Goal: Find specific page/section: Find specific page/section

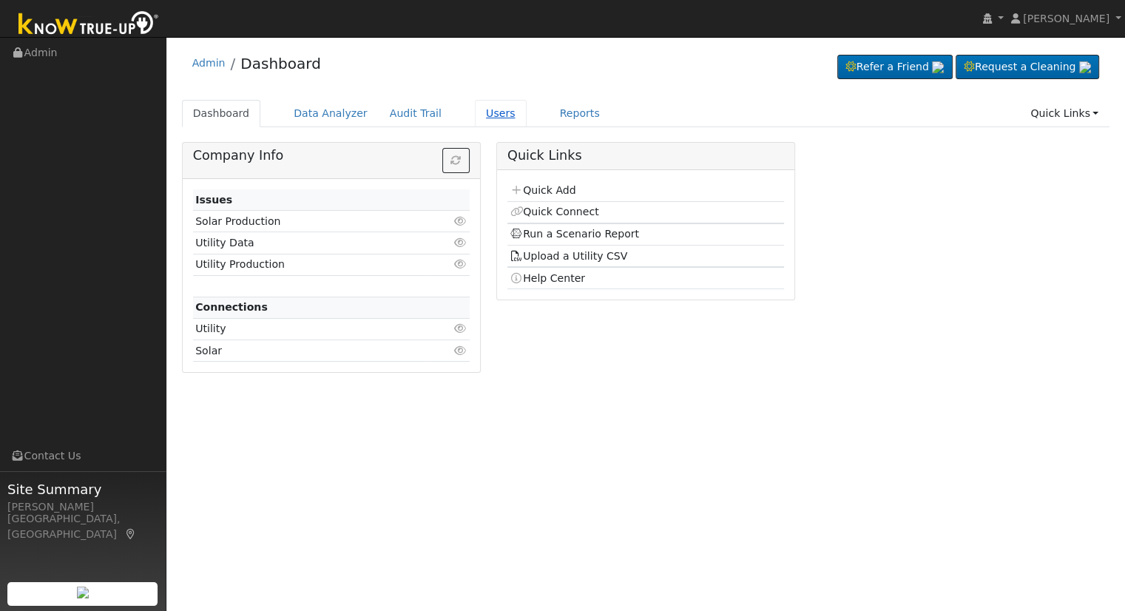
click at [479, 121] on link "Users" at bounding box center [501, 113] width 52 height 27
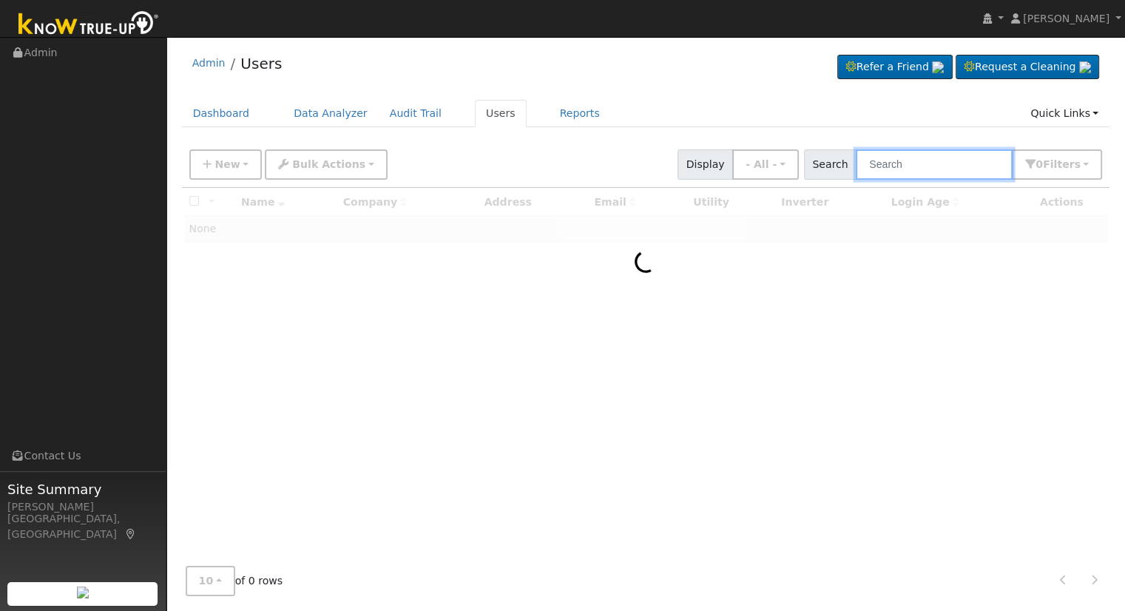
click at [942, 173] on input "text" at bounding box center [934, 164] width 157 height 30
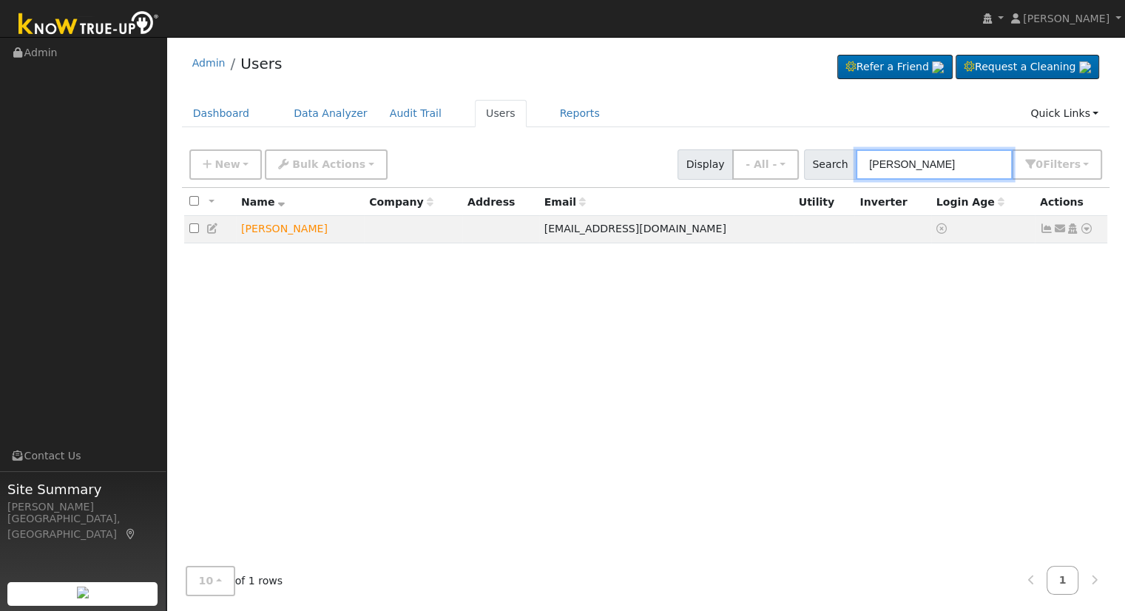
type input "[PERSON_NAME]"
